Goal: Navigation & Orientation: Go to known website

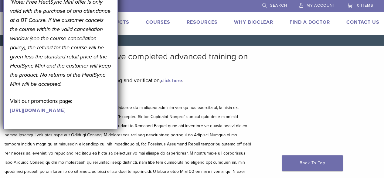
click at [235, 161] on p at bounding box center [128, 144] width 247 height 82
click at [310, 23] on link "Find A Doctor" at bounding box center [310, 22] width 40 height 6
click at [106, 19] on div "September Promotion! Valid [DATE]–[DATE]. Get A Free* HeatSync Mini when you re…" at bounding box center [60, 20] width 101 height 187
click at [105, 114] on div "September Promotion! Valid [DATE]–[DATE]. Get A Free* HeatSync Mini when you re…" at bounding box center [60, 20] width 101 height 187
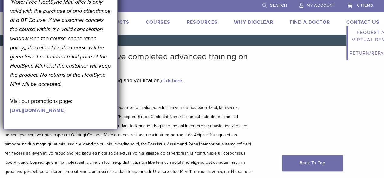
click at [363, 22] on link "Contact Us" at bounding box center [363, 22] width 33 height 6
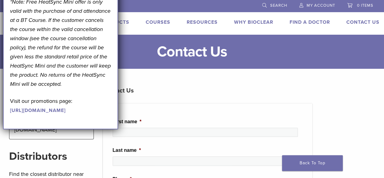
click at [161, 23] on link "Courses" at bounding box center [158, 22] width 25 height 6
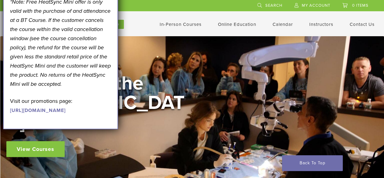
click at [284, 26] on link "Calendar" at bounding box center [283, 24] width 20 height 5
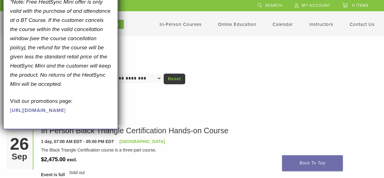
click at [135, 62] on h1 "Calendar" at bounding box center [192, 62] width 360 height 12
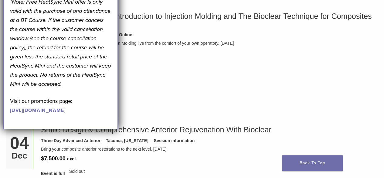
scroll to position [635, 0]
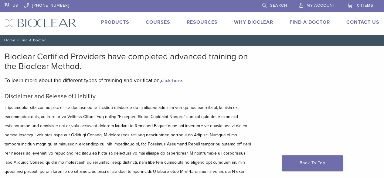
click at [309, 22] on link "Find A Doctor" at bounding box center [310, 22] width 40 height 6
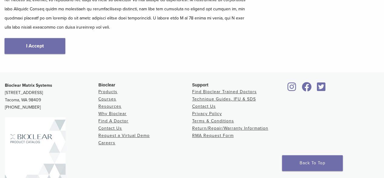
scroll to position [153, 0]
click at [41, 45] on link "I Accept" at bounding box center [35, 46] width 61 height 16
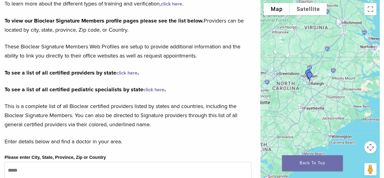
scroll to position [76, 0]
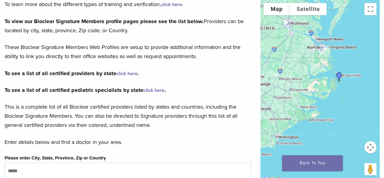
click at [340, 79] on img "Dr. Makani Peele" at bounding box center [339, 77] width 15 height 15
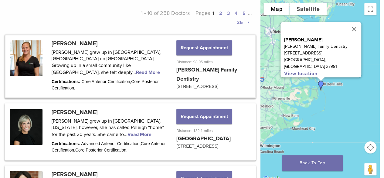
scroll to position [300, 0]
click at [103, 64] on link at bounding box center [130, 66] width 250 height 62
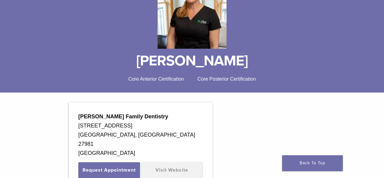
scroll to position [98, 0]
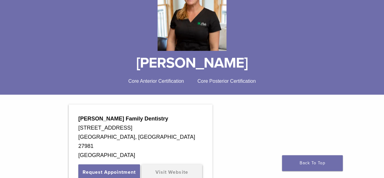
click at [181, 164] on link "Visit Website" at bounding box center [172, 172] width 61 height 16
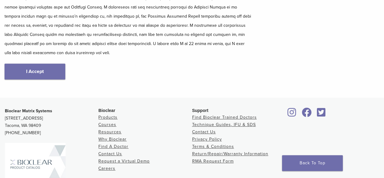
scroll to position [128, 0]
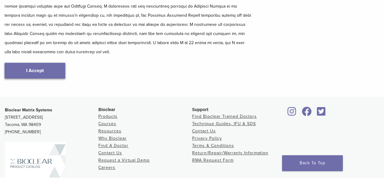
click at [38, 70] on link "I Accept" at bounding box center [35, 71] width 61 height 16
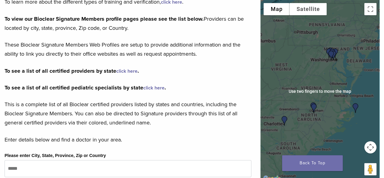
scroll to position [80, 0]
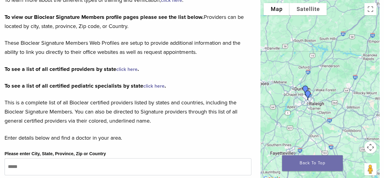
click at [308, 98] on img "Dr. Anna Abernethy" at bounding box center [308, 95] width 15 height 15
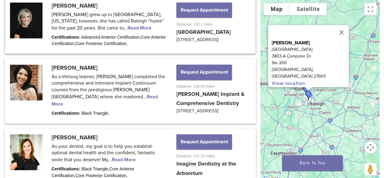
scroll to position [377, 0]
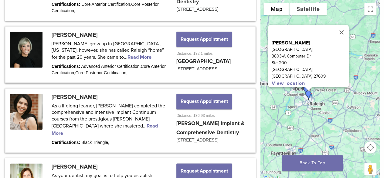
click at [208, 137] on link at bounding box center [130, 120] width 250 height 63
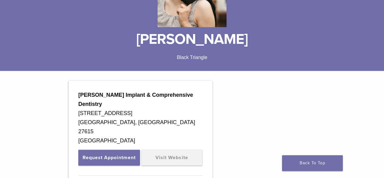
scroll to position [121, 0]
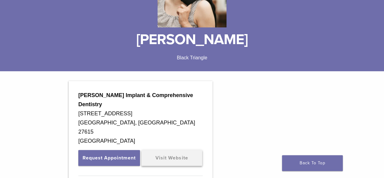
click at [179, 150] on link "Visit Website" at bounding box center [172, 158] width 61 height 16
